Goal: Obtain resource: Download file/media

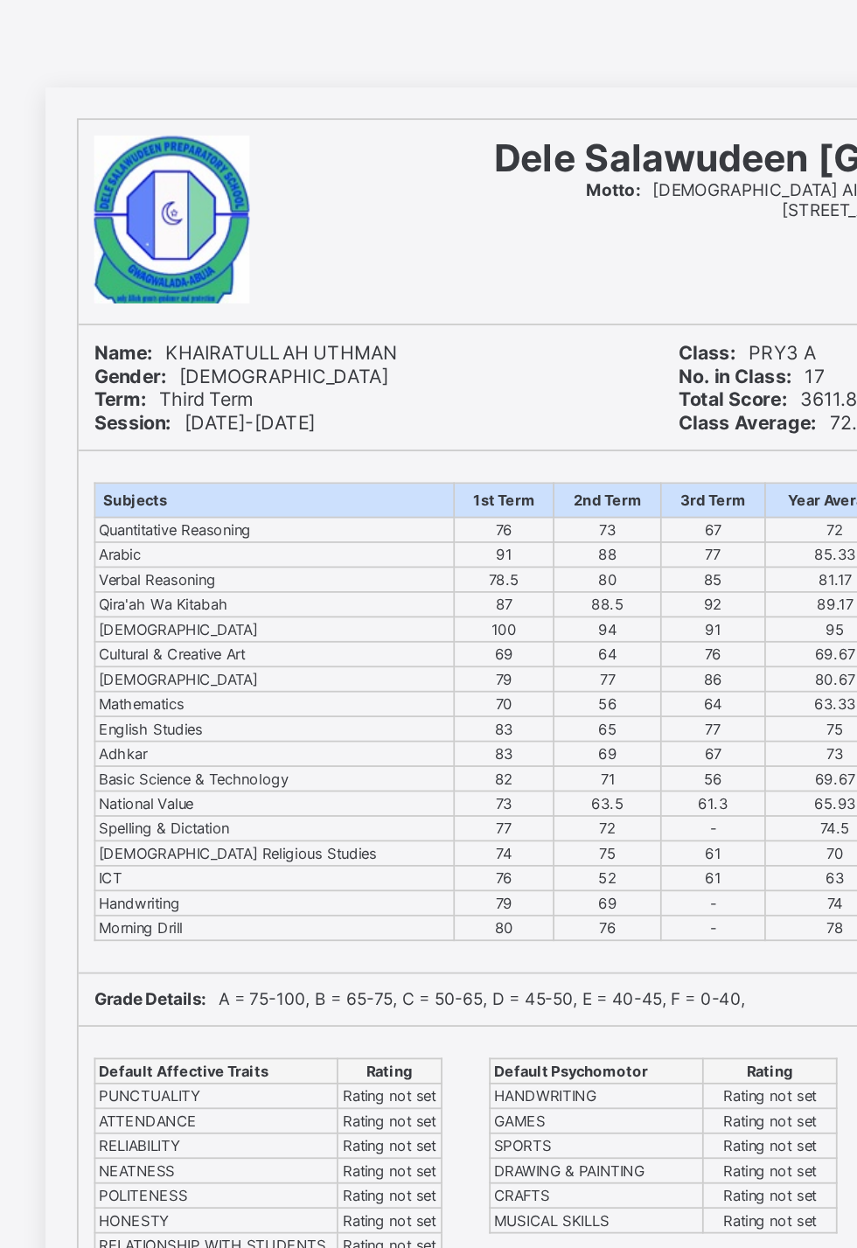
scroll to position [3, 0]
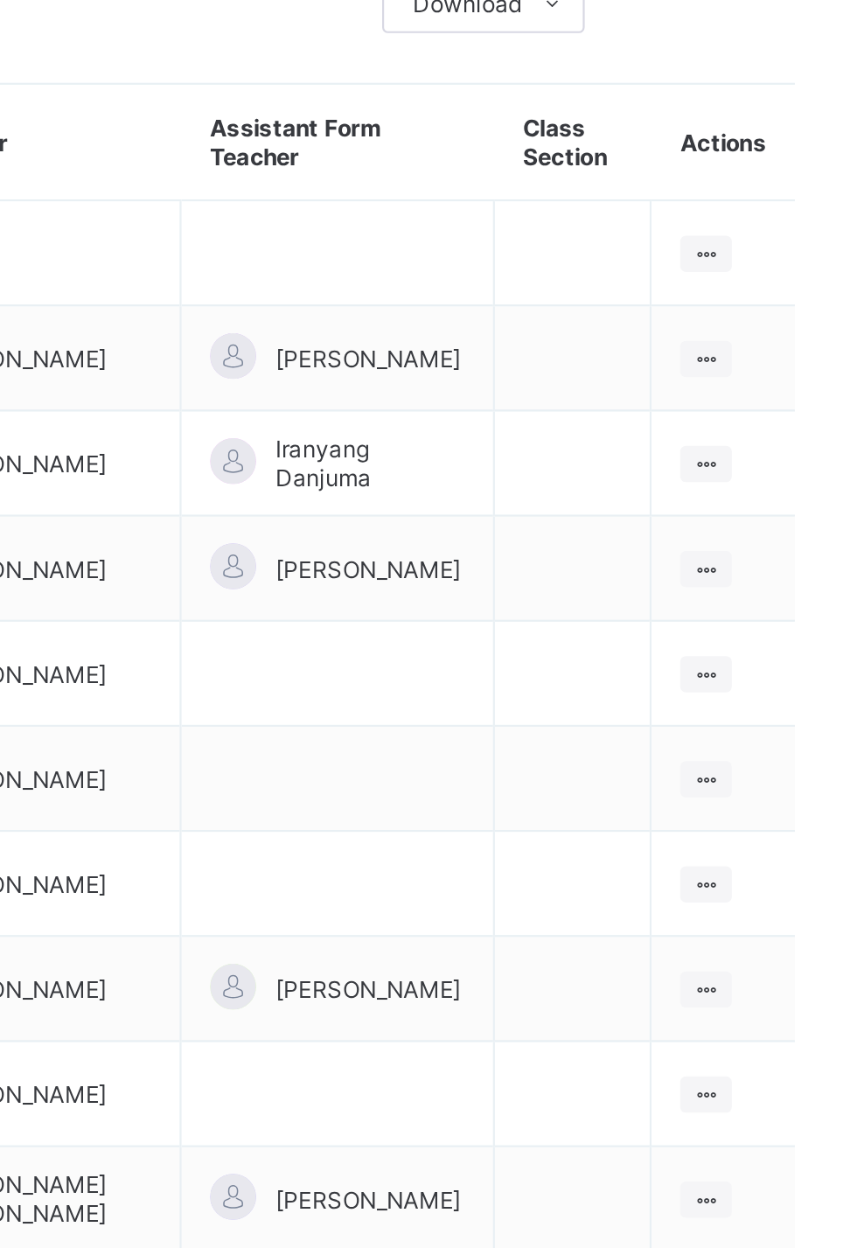
click at [0, 0] on ul "View Class Assign form Teacher" at bounding box center [0, 0] width 0 height 0
click at [0, 0] on div "View Class" at bounding box center [0, 0] width 0 height 0
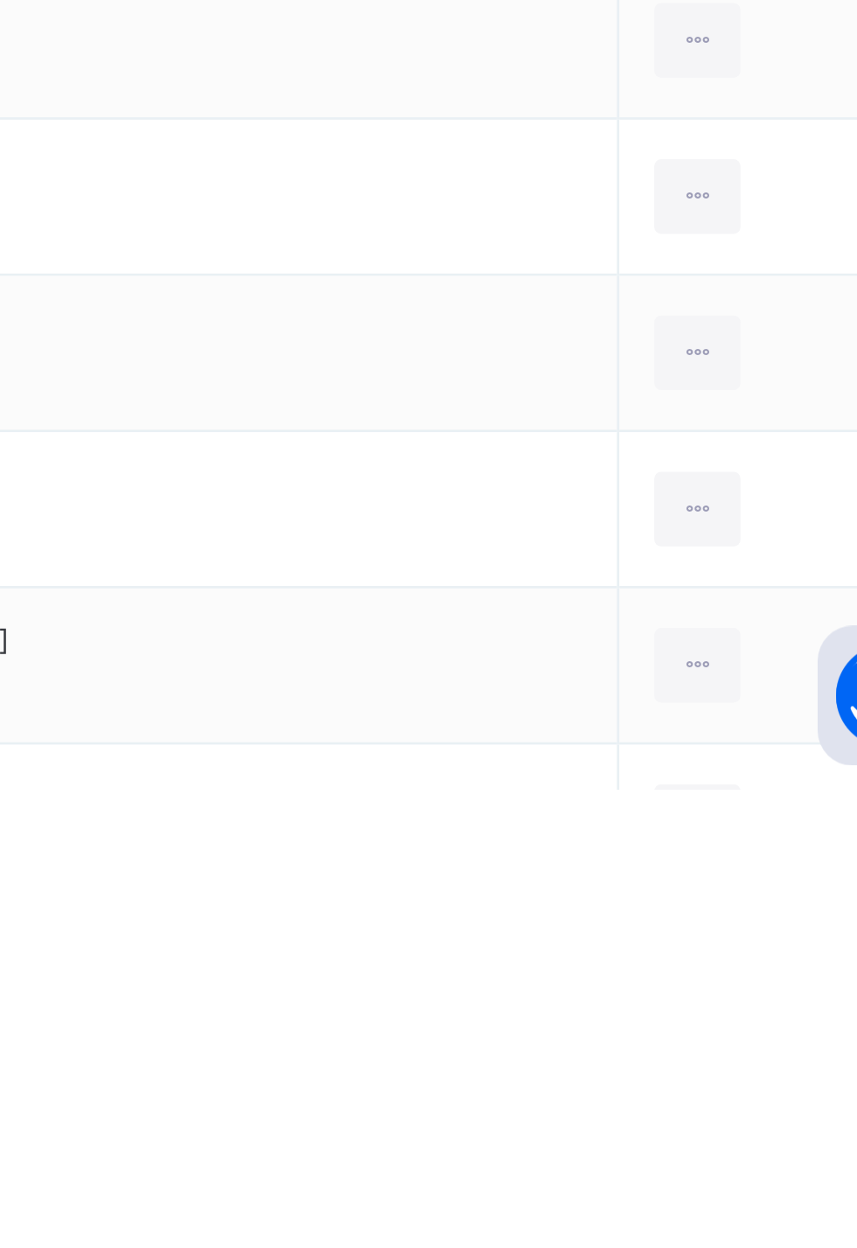
click at [749, 1248] on icon at bounding box center [742, 1261] width 15 height 16
click at [0, 0] on div "View Profile" at bounding box center [0, 0] width 0 height 0
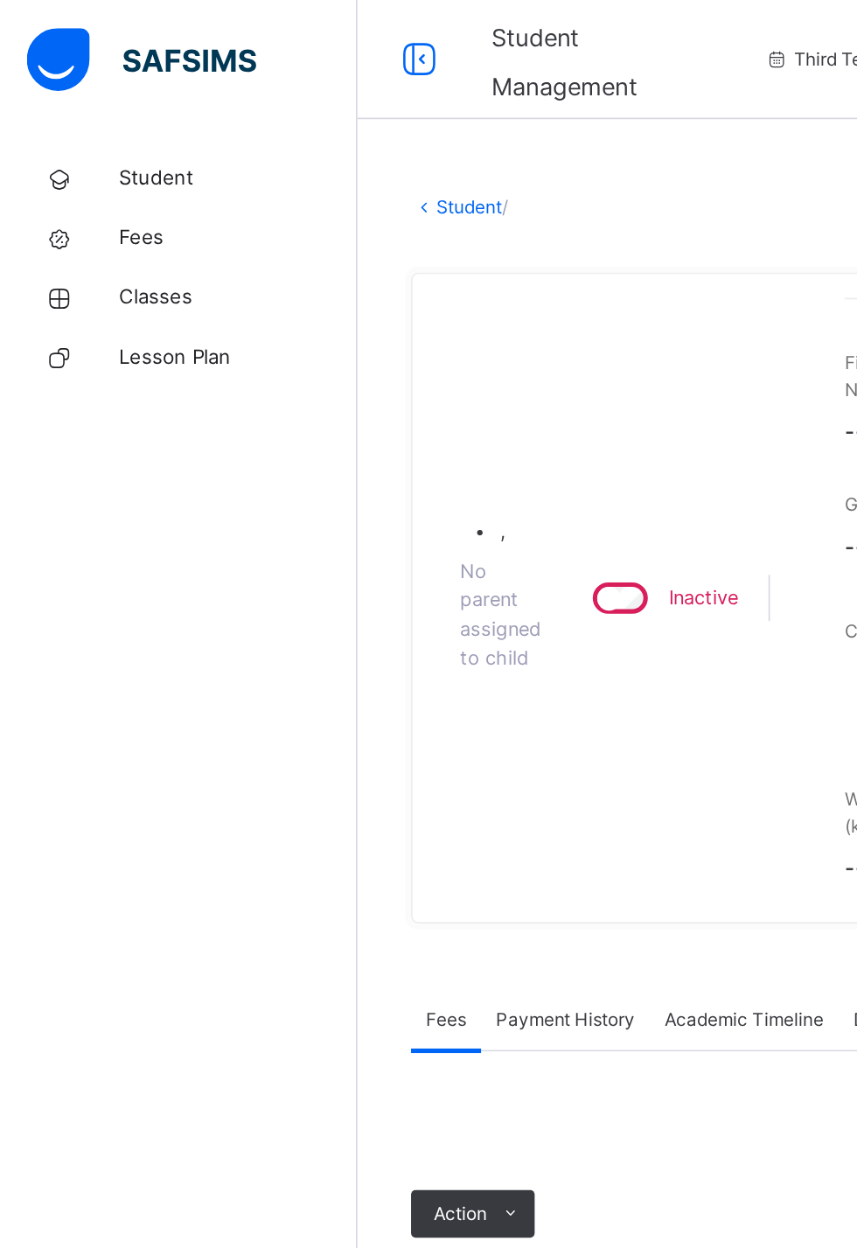
click at [115, 182] on span "Classes" at bounding box center [140, 174] width 140 height 17
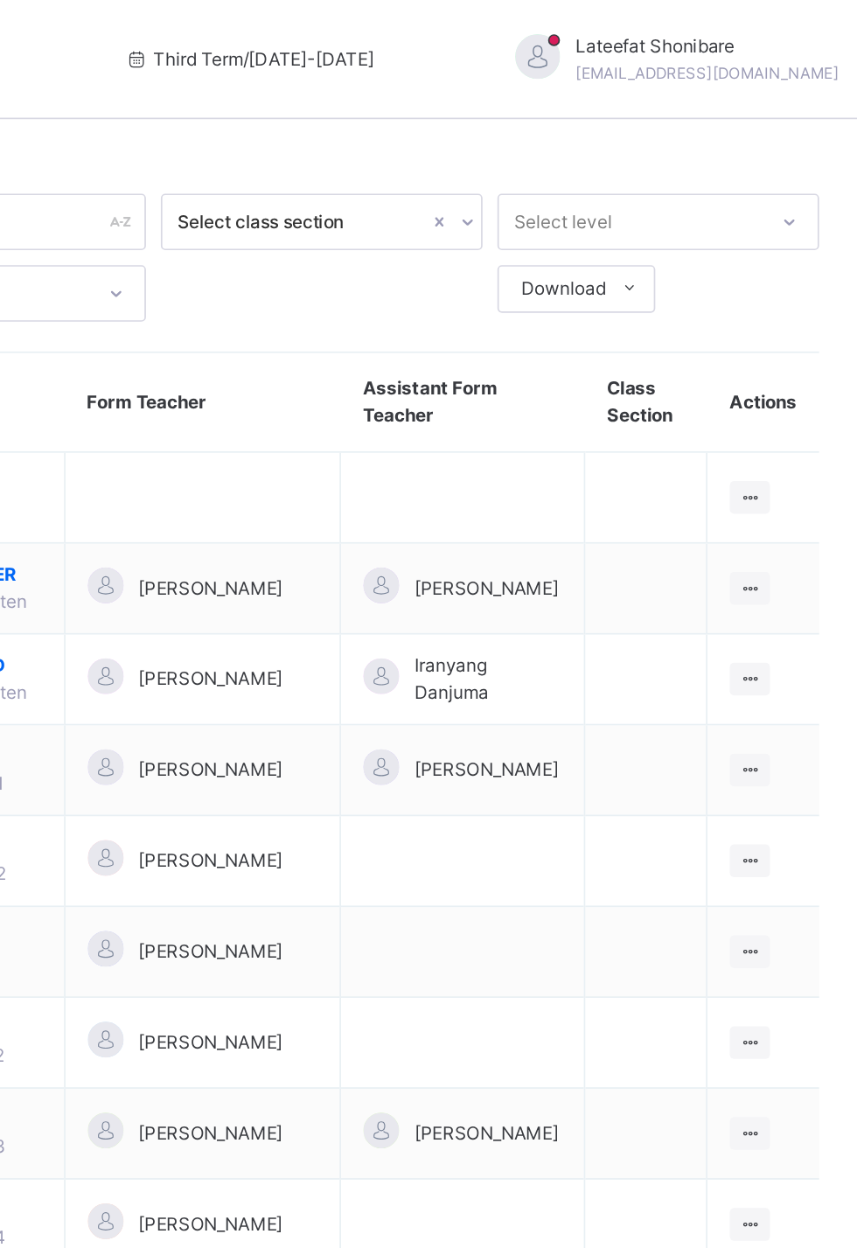
click at [785, 345] on icon at bounding box center [785, 345] width 15 height 13
click at [0, 0] on div "View Class" at bounding box center [0, 0] width 0 height 0
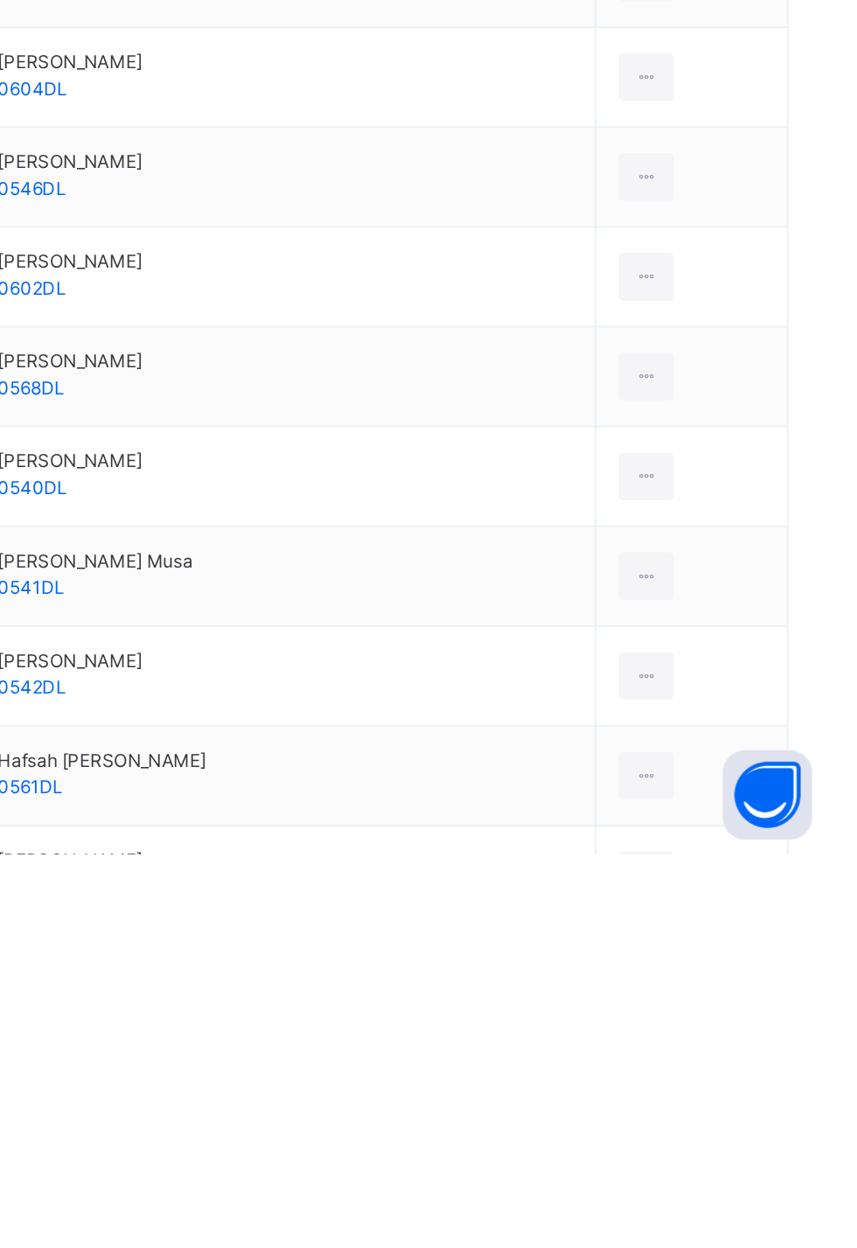
click at [745, 1248] on icon at bounding box center [742, 1261] width 15 height 16
click at [0, 0] on div "View Profile" at bounding box center [0, 0] width 0 height 0
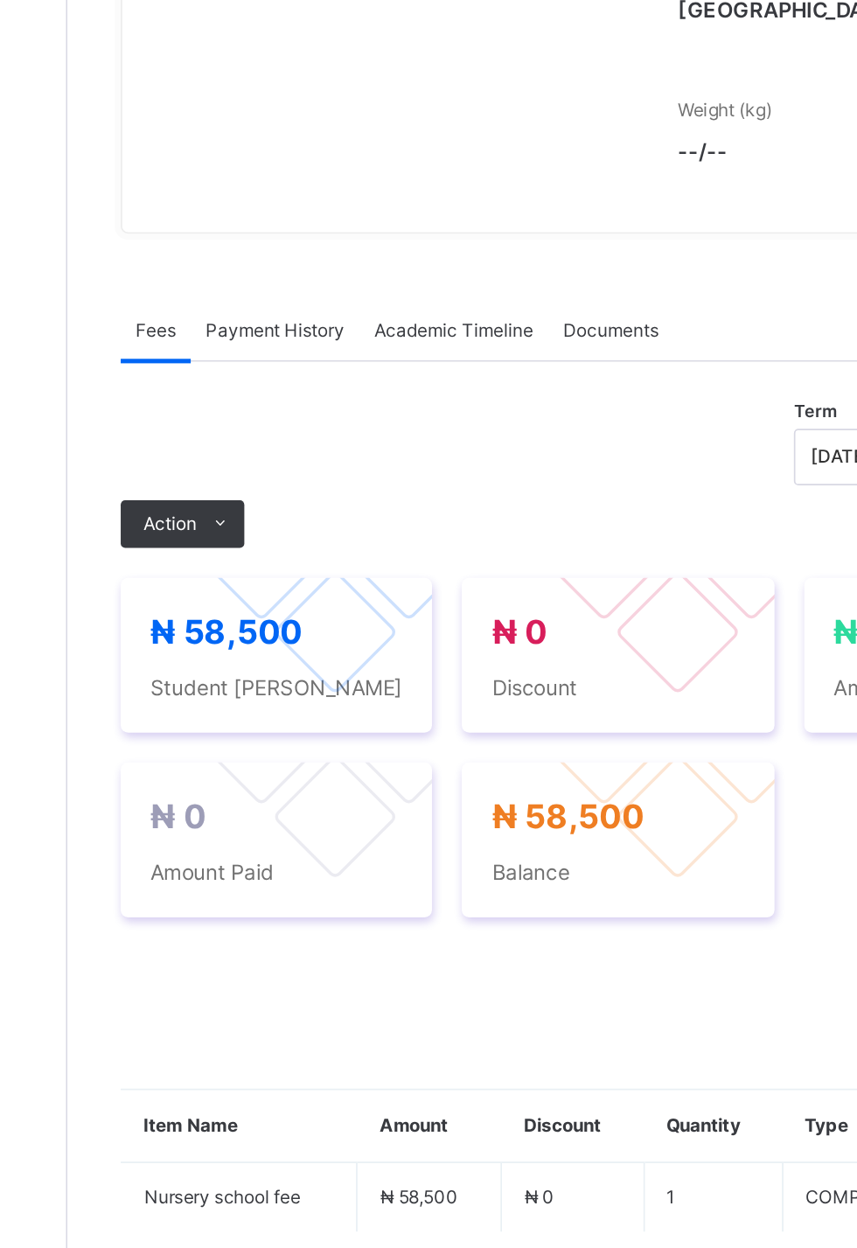
click at [440, 601] on div "Academic Timeline" at bounding box center [436, 583] width 111 height 35
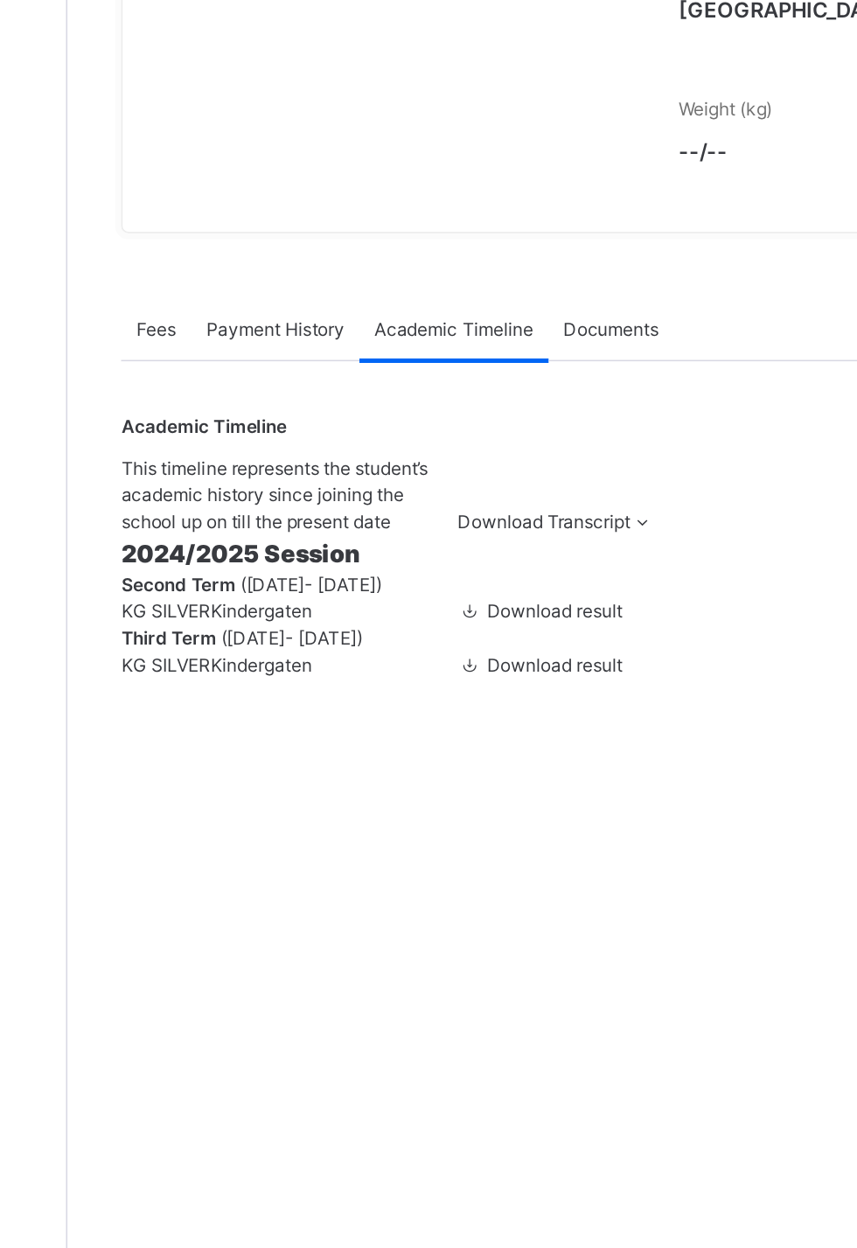
click at [535, 787] on span "Download result" at bounding box center [497, 779] width 80 height 13
click at [525, 755] on span "Download result" at bounding box center [497, 748] width 80 height 13
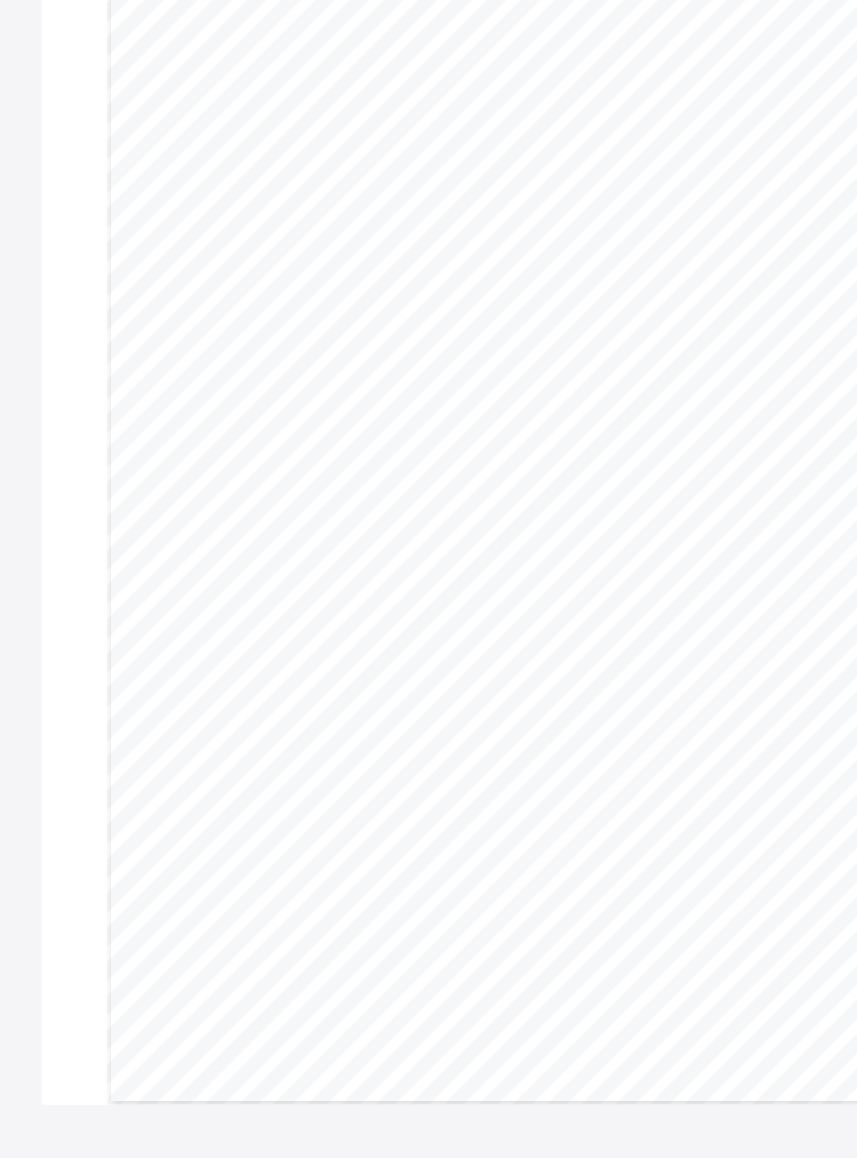
scroll to position [3, 0]
